Goal: Navigation & Orientation: Find specific page/section

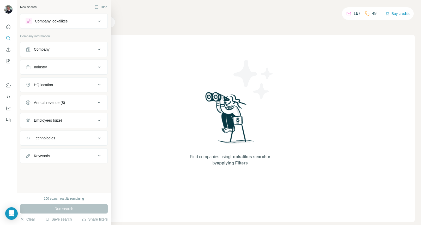
drag, startPoint x: 48, startPoint y: 49, endPoint x: 51, endPoint y: 47, distance: 3.3
click at [48, 49] on div "Company" at bounding box center [42, 49] width 16 height 5
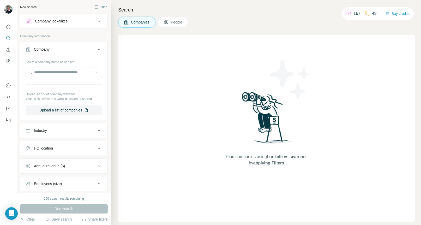
click at [252, 19] on div "Companies People" at bounding box center [266, 22] width 297 height 11
click at [7, 26] on icon "Quick start" at bounding box center [9, 27] width 4 height 4
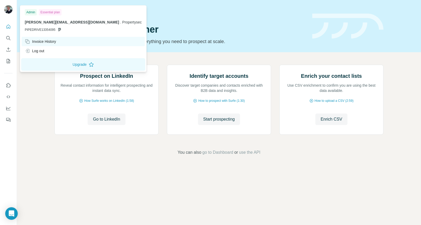
click at [52, 41] on div "Invoice History" at bounding box center [40, 41] width 31 height 5
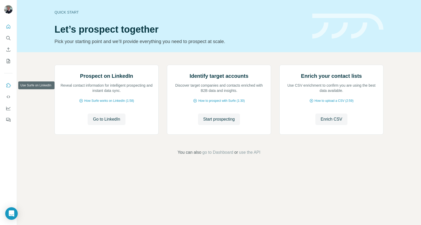
click at [7, 85] on icon "Use Surfe on LinkedIn" at bounding box center [8, 85] width 5 height 5
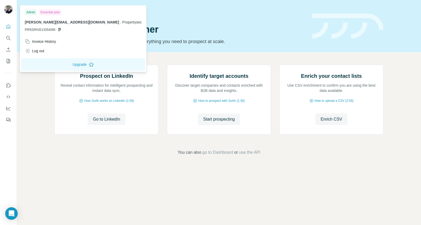
click at [34, 16] on div "Admin Essential plan [PERSON_NAME][EMAIL_ADDRESS][DOMAIN_NAME] . Propertysec PI…" at bounding box center [83, 22] width 124 height 30
click at [10, 10] on img at bounding box center [8, 9] width 8 height 8
click at [10, 62] on icon "My lists" at bounding box center [8, 61] width 3 height 4
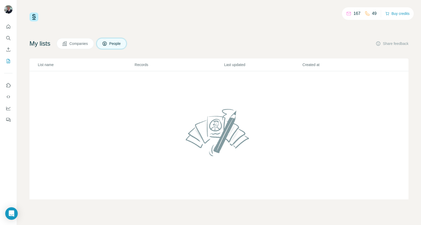
click at [104, 42] on button "People" at bounding box center [112, 43] width 30 height 11
click at [8, 26] on icon "Quick start" at bounding box center [8, 26] width 5 height 5
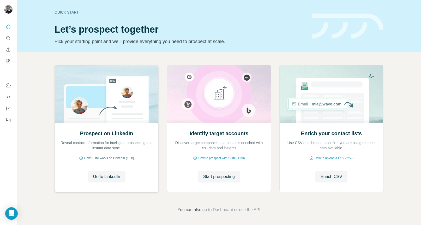
click at [113, 158] on span "How Surfe works on LinkedIn (1:58)" at bounding box center [109, 158] width 50 height 5
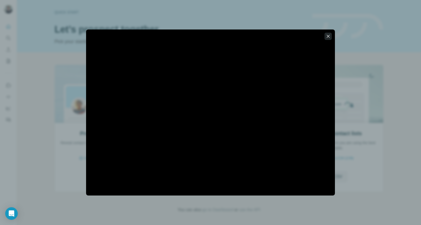
click at [329, 35] on icon "button" at bounding box center [328, 36] width 3 height 3
